Goal: Information Seeking & Learning: Learn about a topic

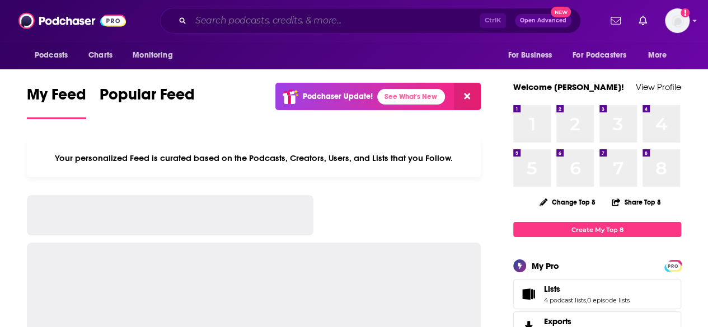
click at [248, 17] on input "Search podcasts, credits, & more..." at bounding box center [335, 21] width 289 height 18
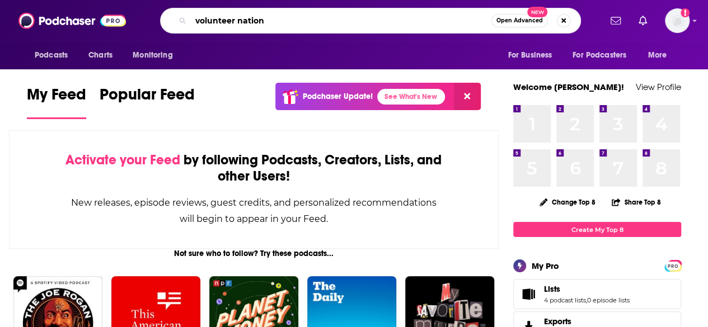
type input "volunteer nation"
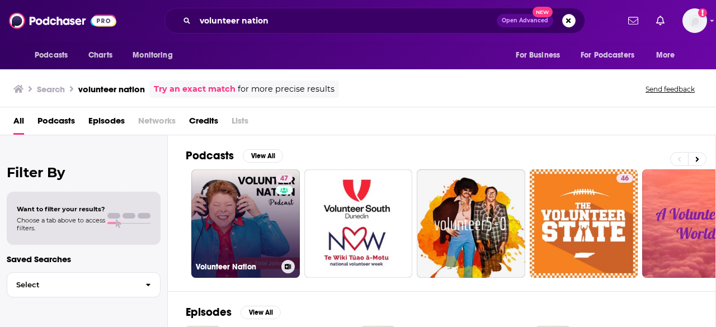
click at [253, 199] on link "47 Volunteer Nation" at bounding box center [245, 223] width 109 height 109
